Goal: Transaction & Acquisition: Purchase product/service

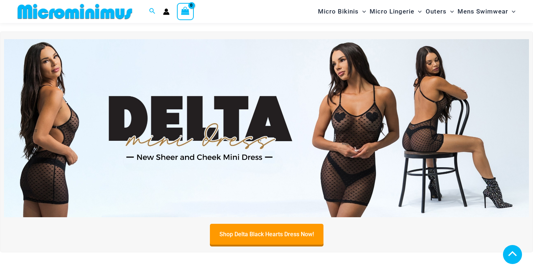
scroll to position [236, 0]
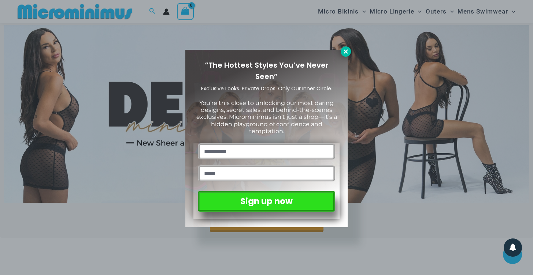
click at [345, 51] on icon at bounding box center [346, 51] width 4 height 4
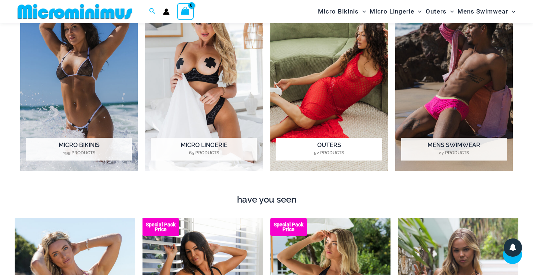
scroll to position [595, 0]
click at [208, 146] on h2 "Micro Lingerie 65 Products" at bounding box center [204, 149] width 106 height 23
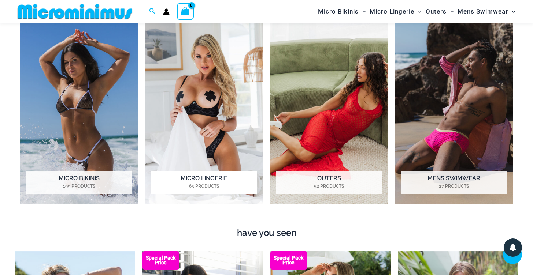
scroll to position [561, 0]
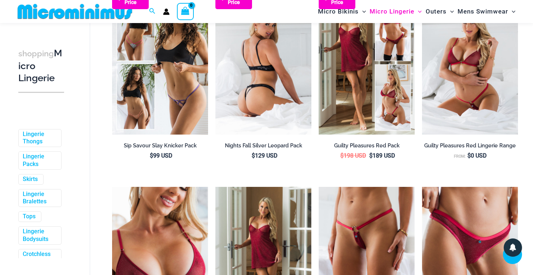
scroll to position [142, 0]
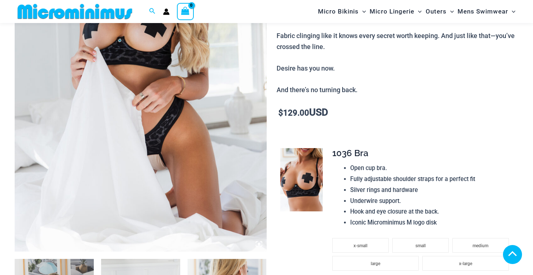
scroll to position [235, 0]
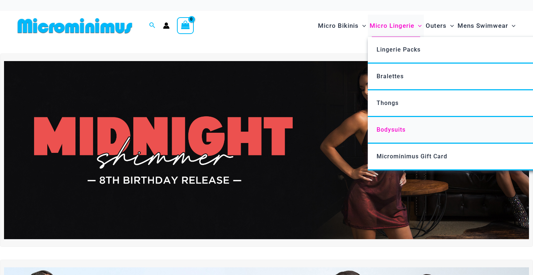
click at [400, 129] on span "Bodysuits" at bounding box center [391, 129] width 29 height 7
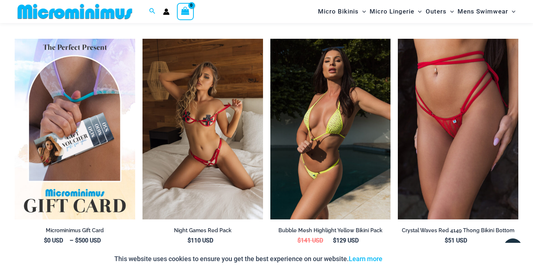
scroll to position [1319, 0]
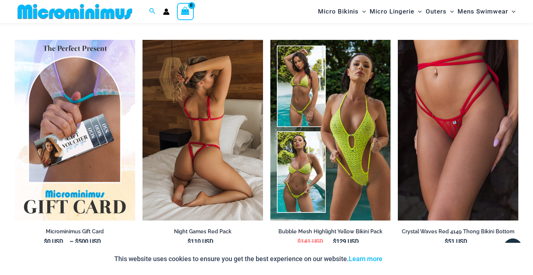
click at [202, 131] on img at bounding box center [202, 130] width 121 height 181
